Goal: Find specific page/section: Find specific page/section

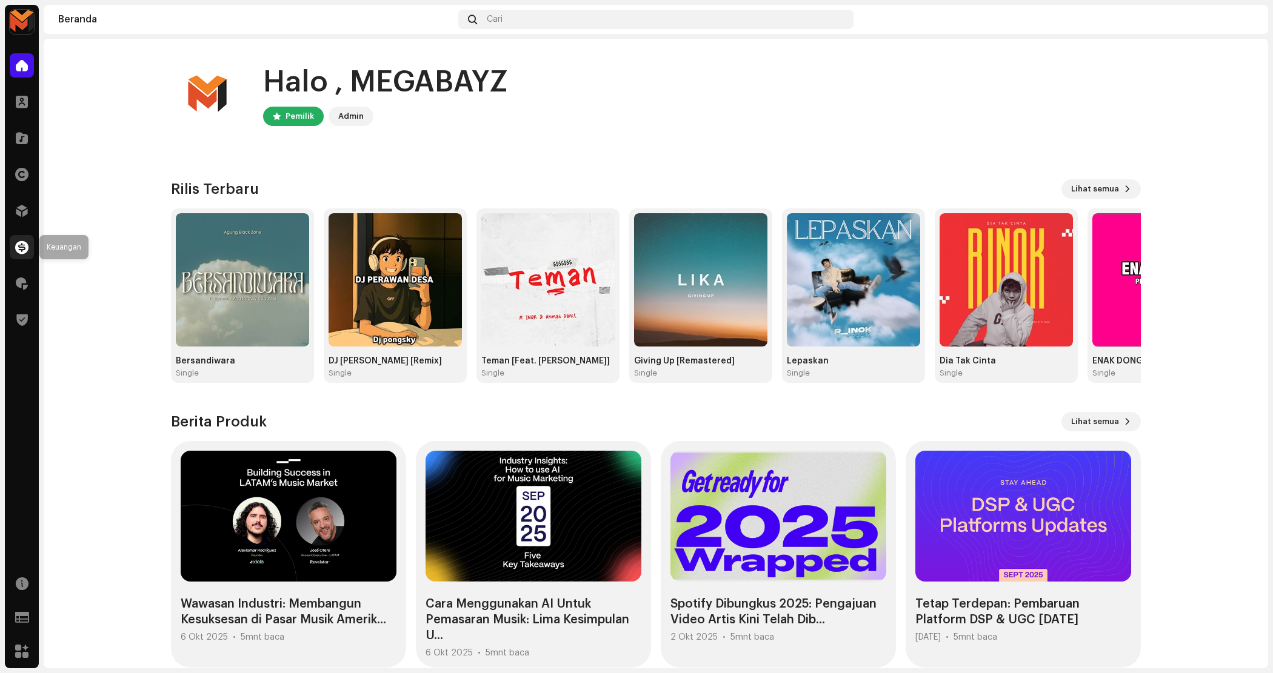
click at [21, 247] on span at bounding box center [21, 247] width 13 height 10
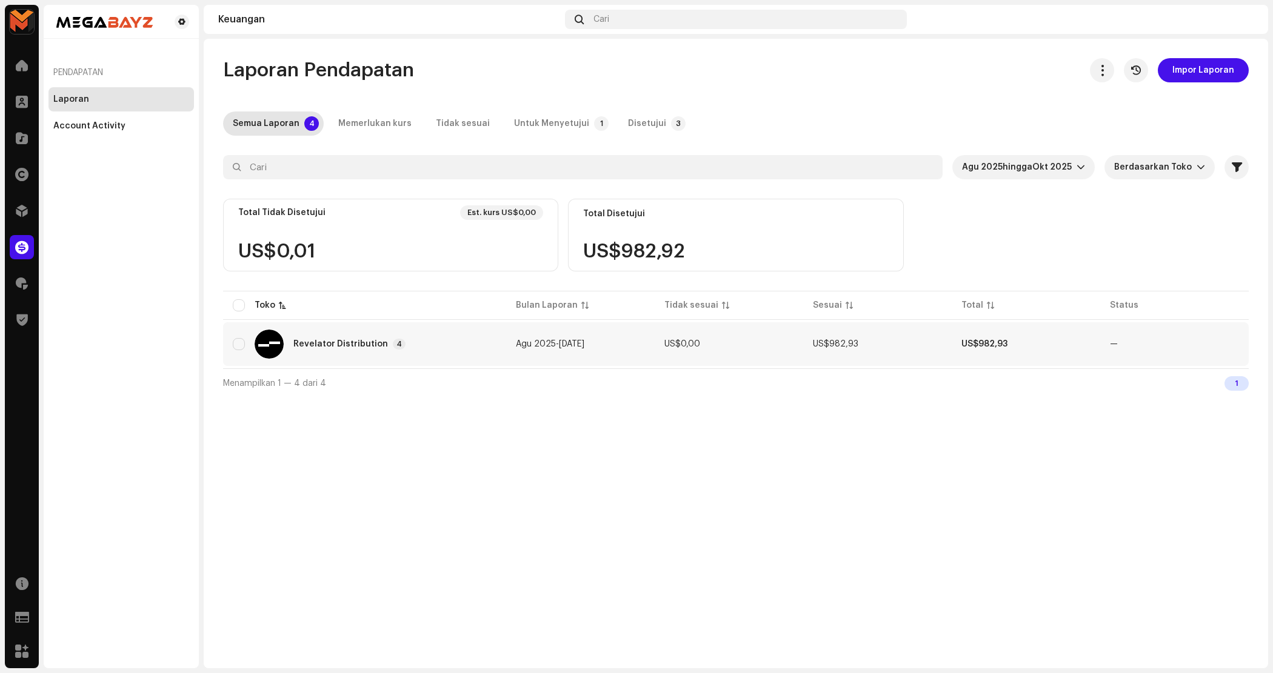
click at [1016, 335] on td "US$982,93" at bounding box center [1026, 344] width 148 height 44
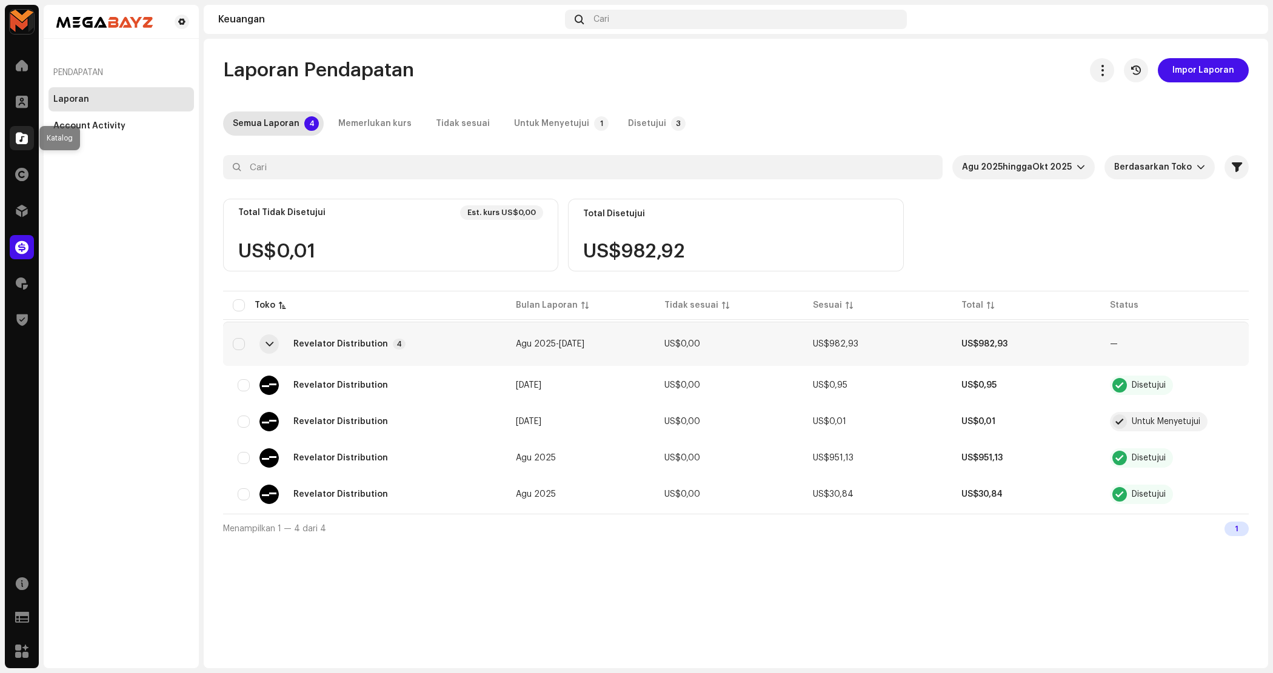
click at [22, 145] on div at bounding box center [22, 138] width 24 height 24
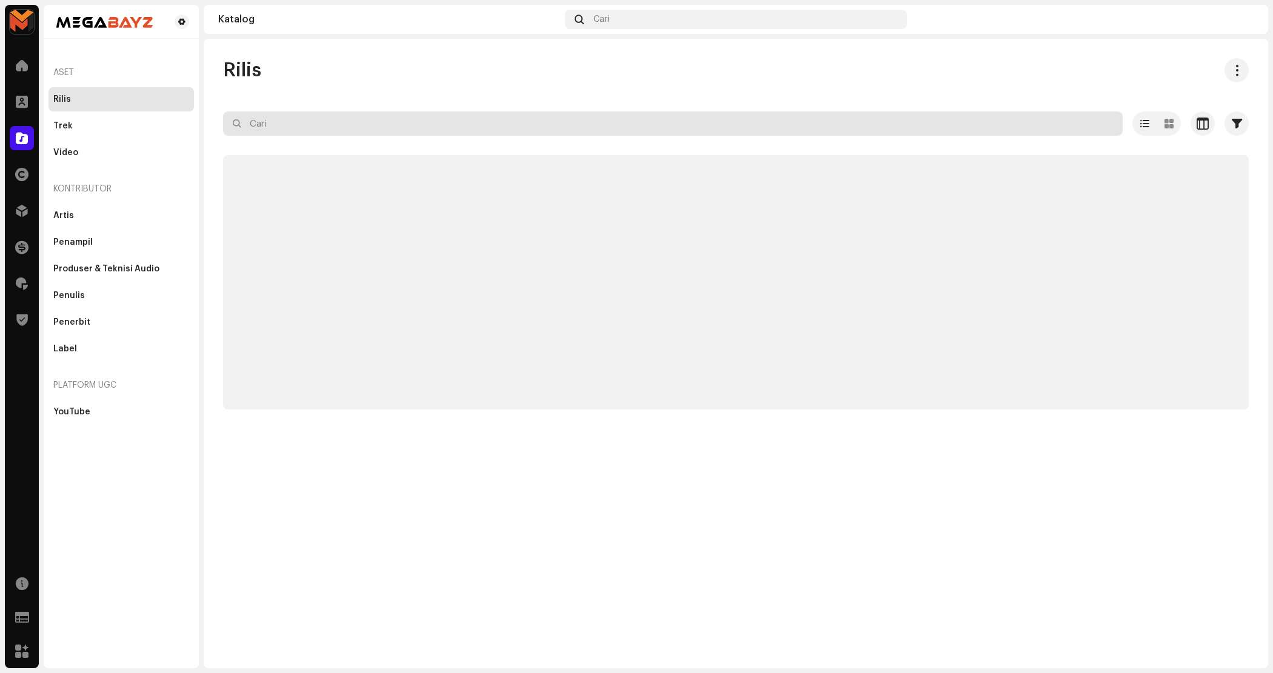
click at [284, 131] on input "text" at bounding box center [672, 124] width 899 height 24
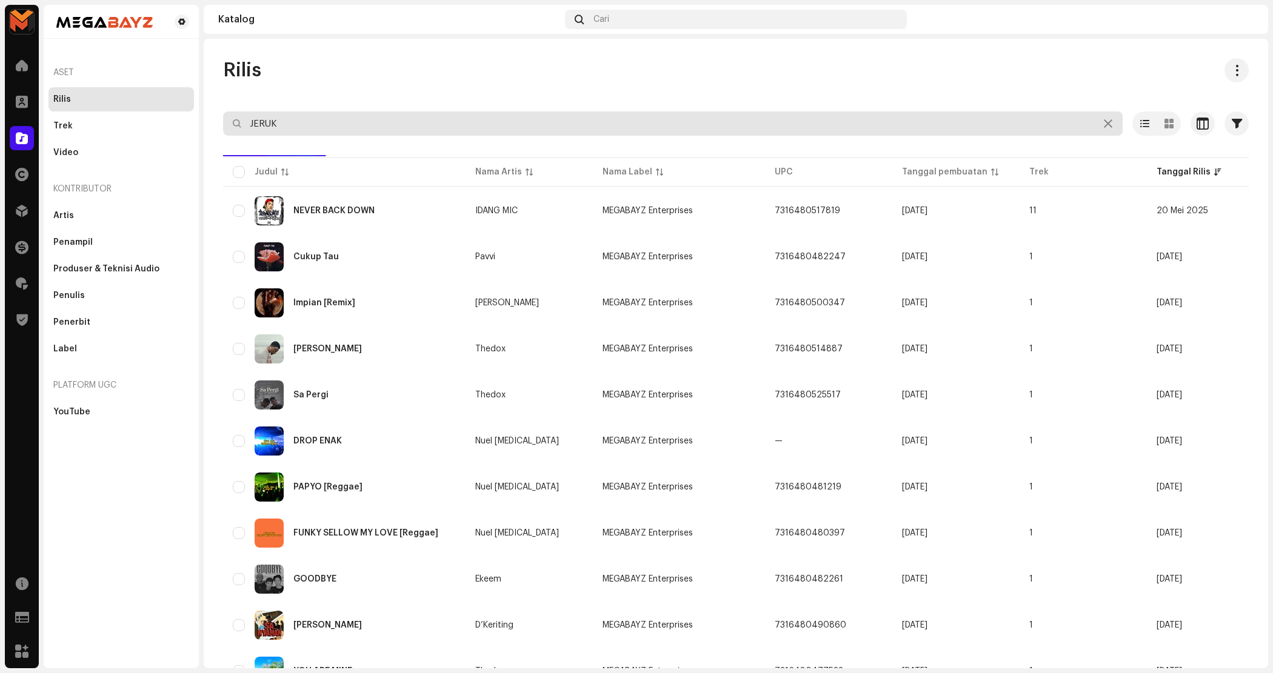
click at [475, 119] on input "JERUK" at bounding box center [672, 124] width 899 height 24
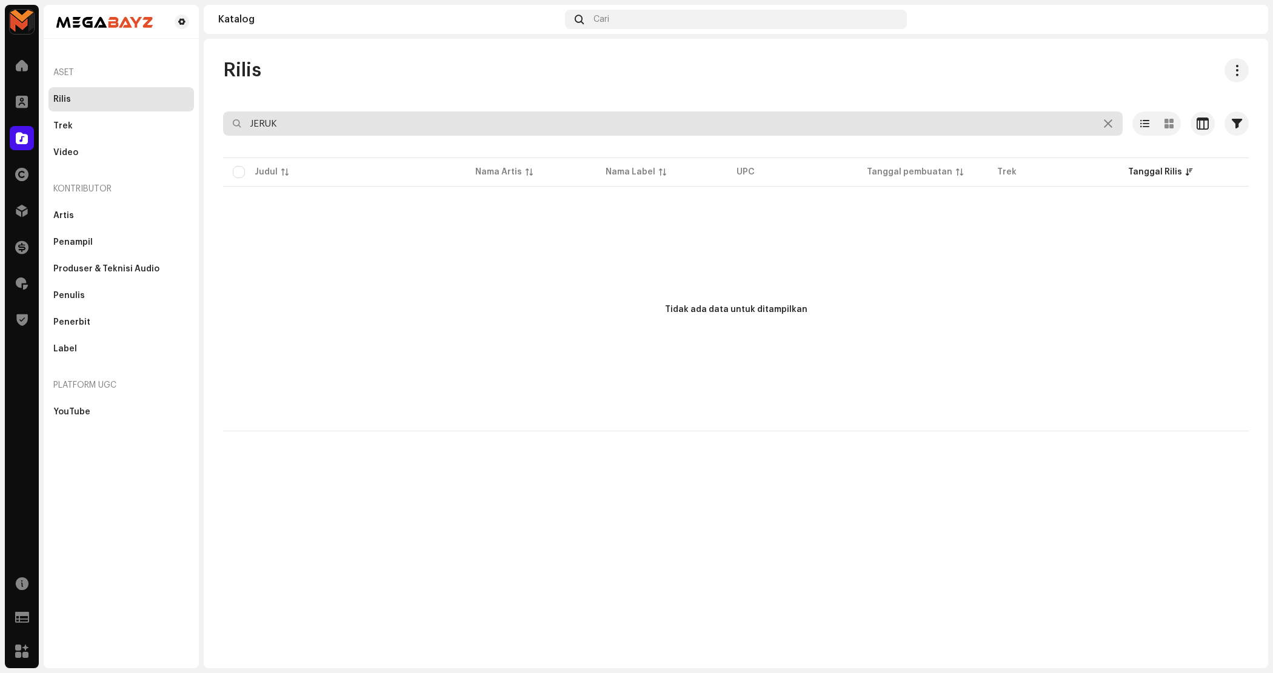
click at [329, 135] on input "JERUK" at bounding box center [672, 124] width 899 height 24
type input "NJAZZ"
click at [322, 124] on input "NJAZZ" at bounding box center [672, 124] width 899 height 24
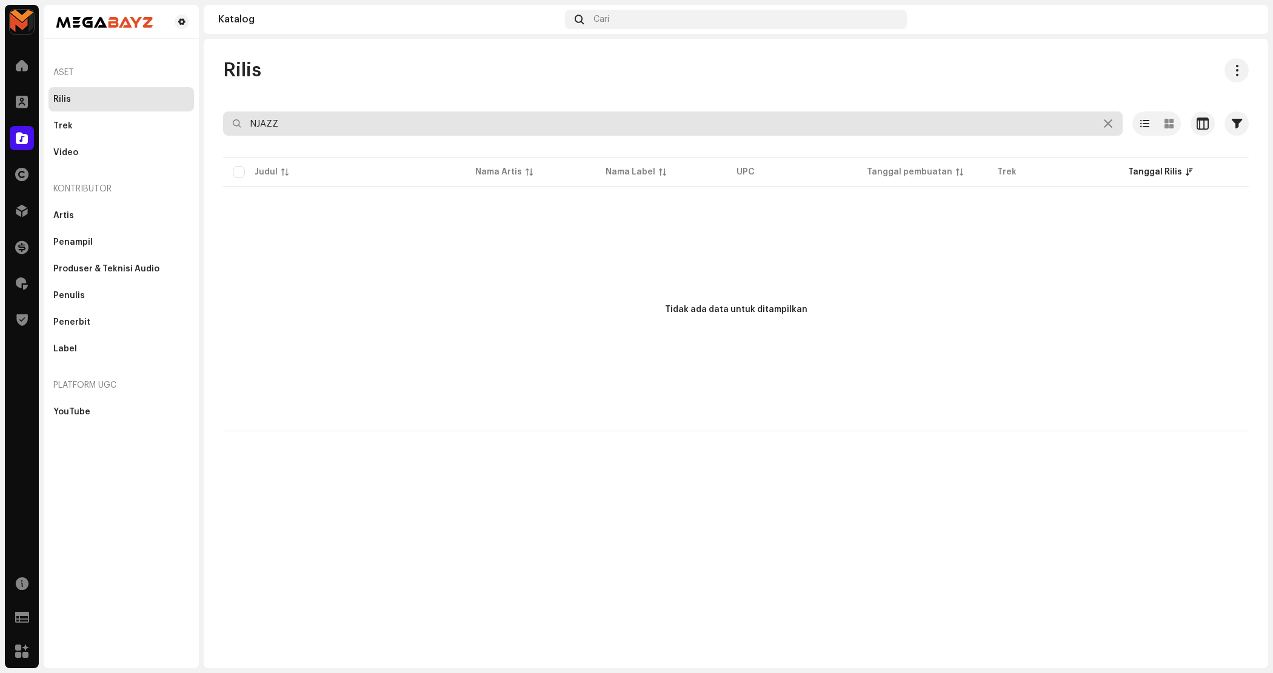
click at [325, 120] on input "NJAZZ" at bounding box center [672, 124] width 899 height 24
click at [326, 120] on input "NJAZZ" at bounding box center [672, 124] width 899 height 24
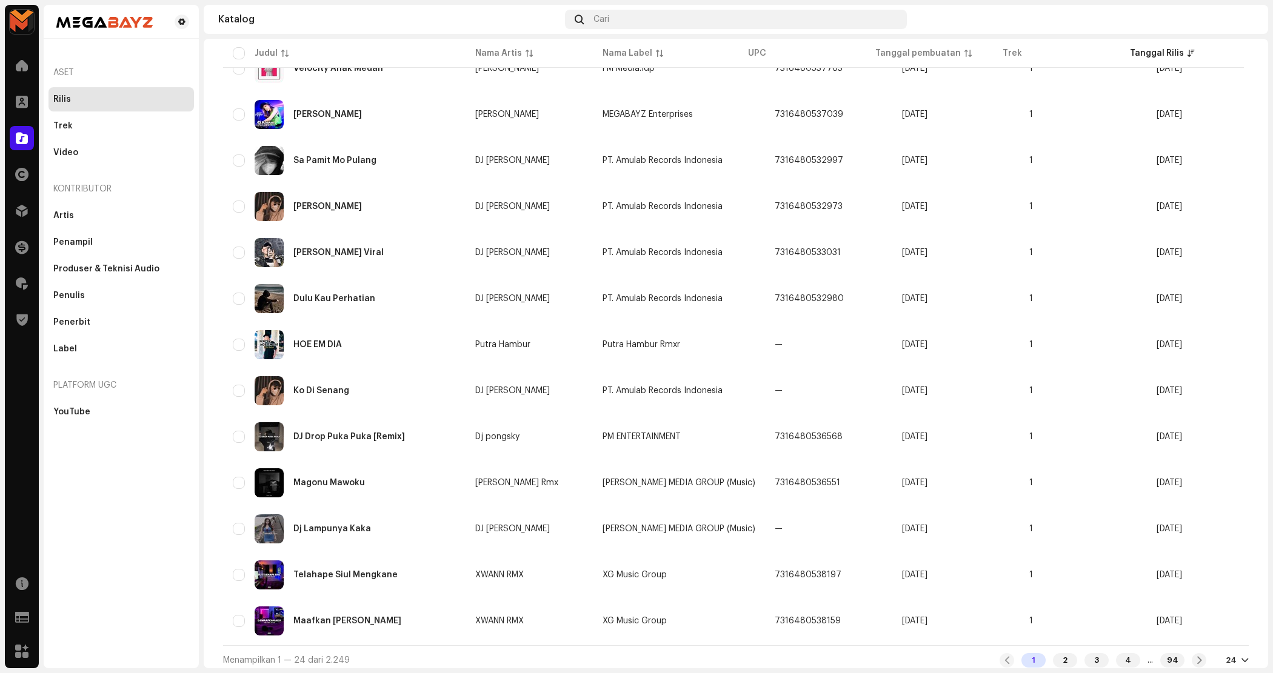
scroll to position [658, 0]
